Goal: Transaction & Acquisition: Purchase product/service

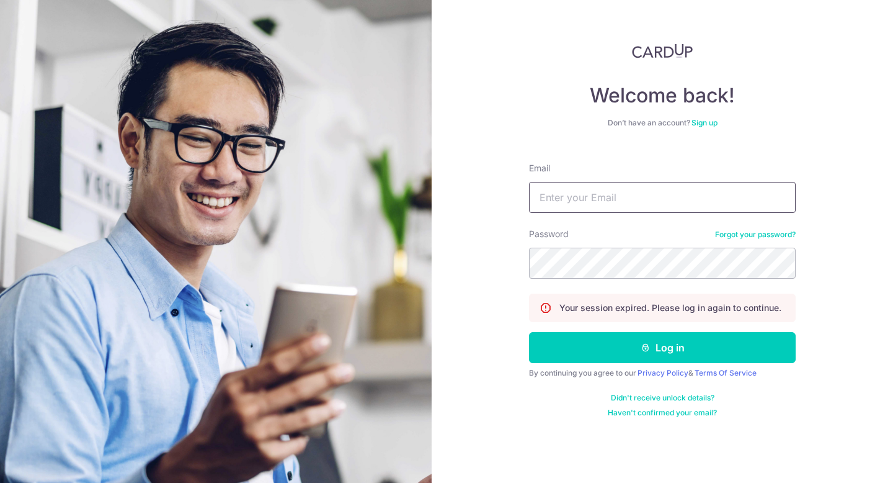
type input "[EMAIL_ADDRESS][DOMAIN_NAME]"
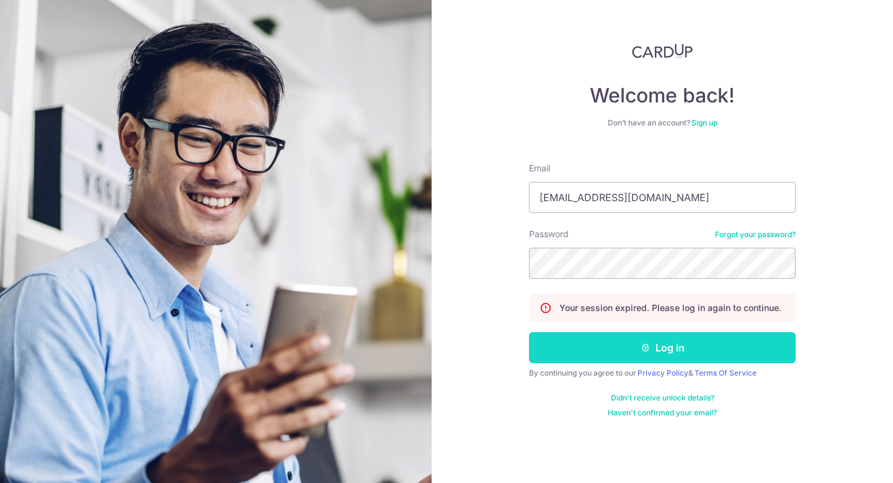
click at [670, 344] on button "Log in" at bounding box center [662, 347] width 267 height 31
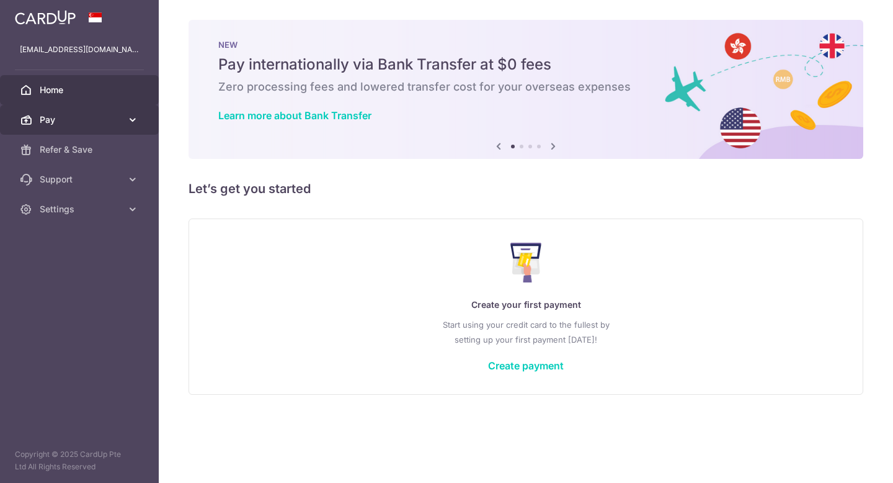
click at [61, 122] on span "Pay" at bounding box center [81, 120] width 82 height 12
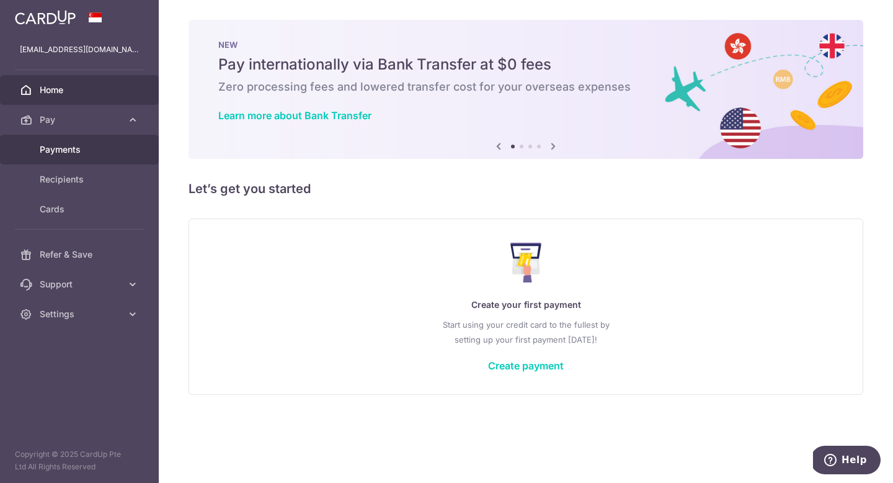
click at [87, 153] on span "Payments" at bounding box center [81, 149] width 82 height 12
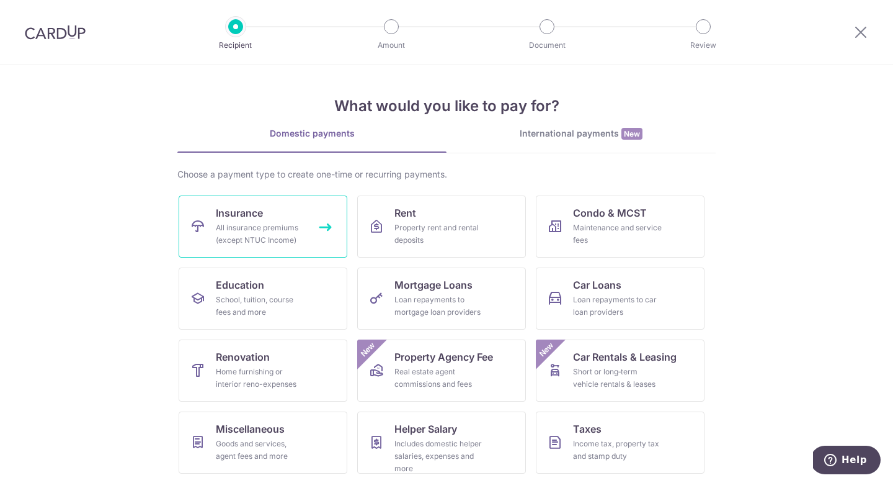
click at [287, 218] on link "Insurance All insurance premiums (except NTUC Income)" at bounding box center [263, 226] width 169 height 62
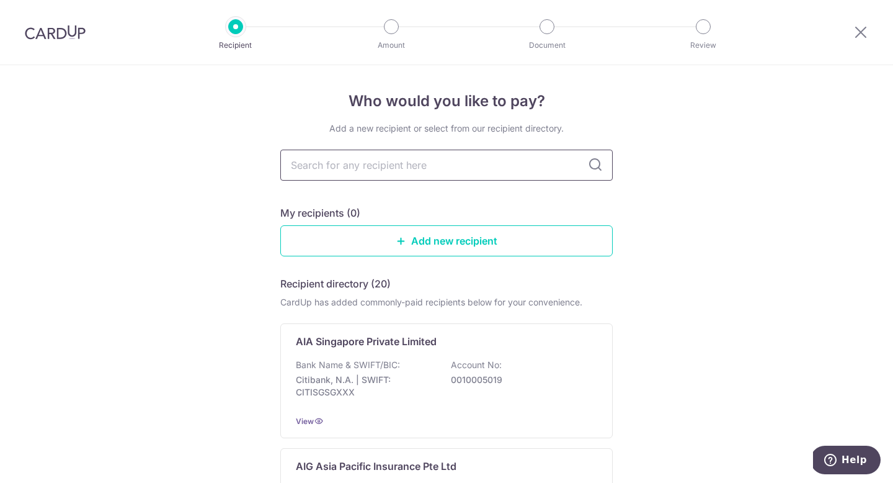
type input "v"
type input "great eastern"
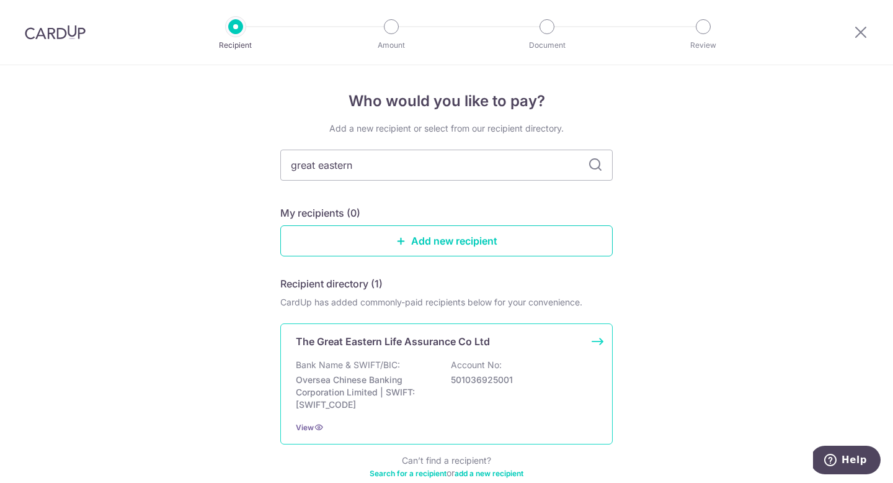
click at [407, 369] on div "Bank Name & SWIFT/BIC: Oversea Chinese Banking Corporation Limited | SWIFT: [SW…" at bounding box center [447, 385] width 302 height 52
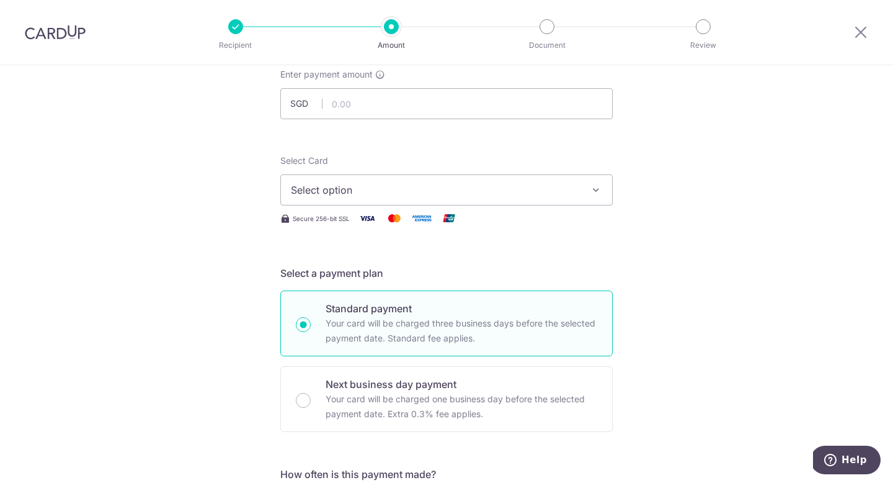
scroll to position [90, 0]
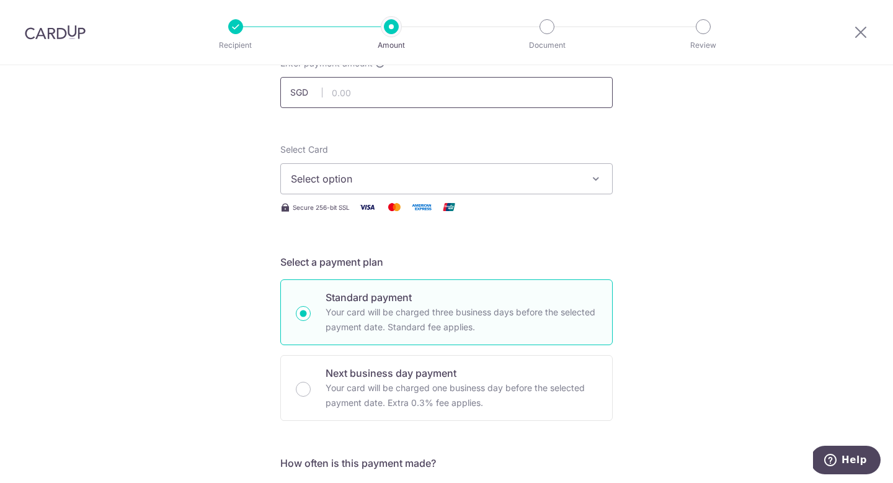
click at [414, 98] on input "text" at bounding box center [446, 92] width 333 height 31
type input "1"
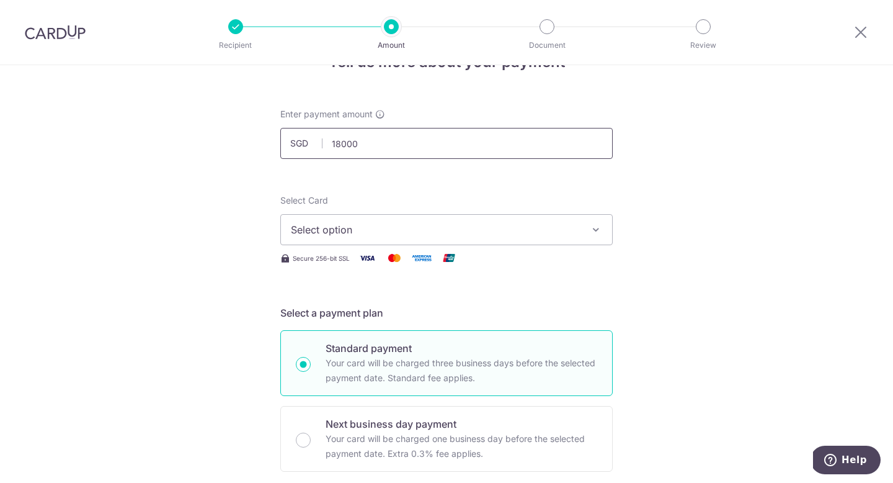
scroll to position [40, 0]
type input "18,000.00"
click at [356, 222] on span "Select option" at bounding box center [435, 229] width 289 height 15
click at [356, 269] on span "Add credit card" at bounding box center [457, 263] width 289 height 12
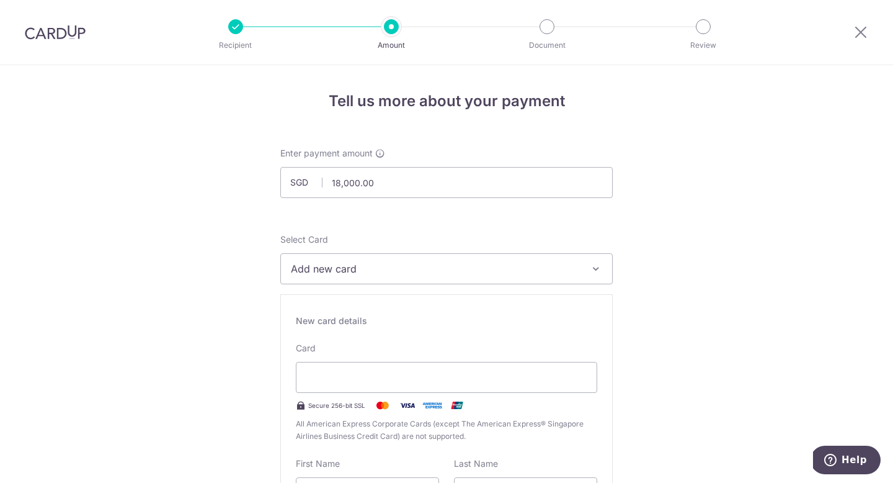
scroll to position [30, 0]
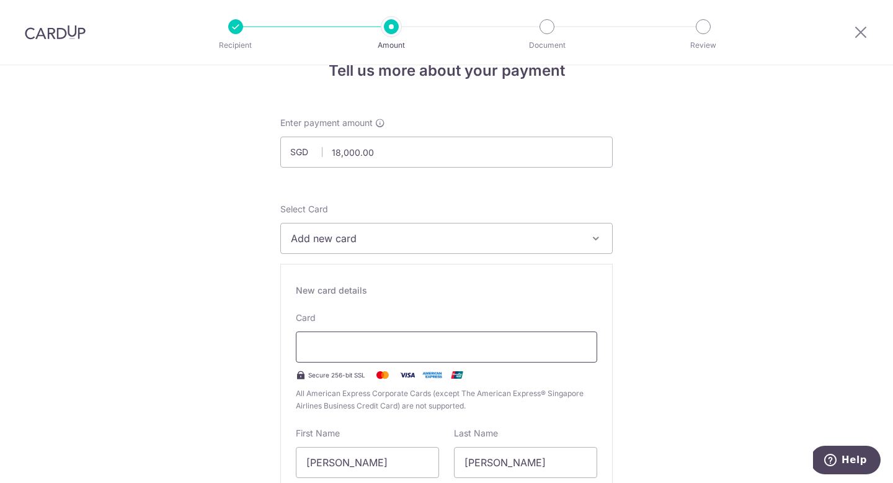
click at [357, 335] on div at bounding box center [447, 346] width 302 height 31
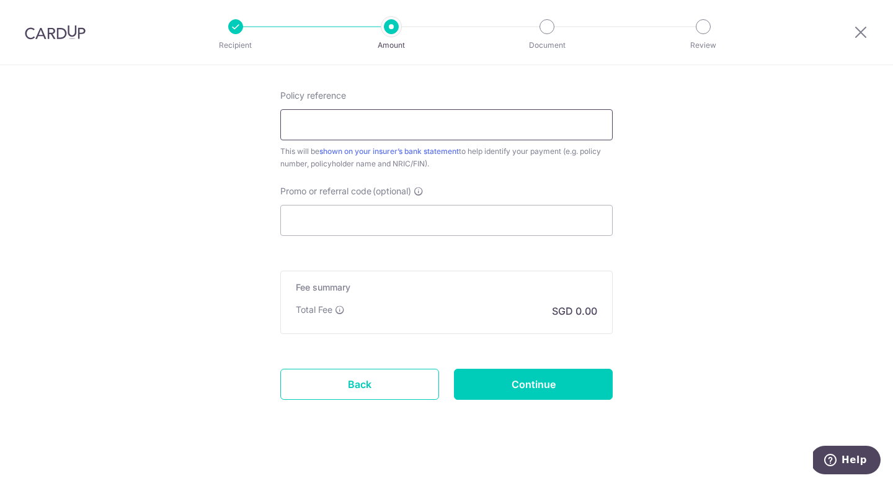
scroll to position [1009, 0]
